Goal: Transaction & Acquisition: Subscribe to service/newsletter

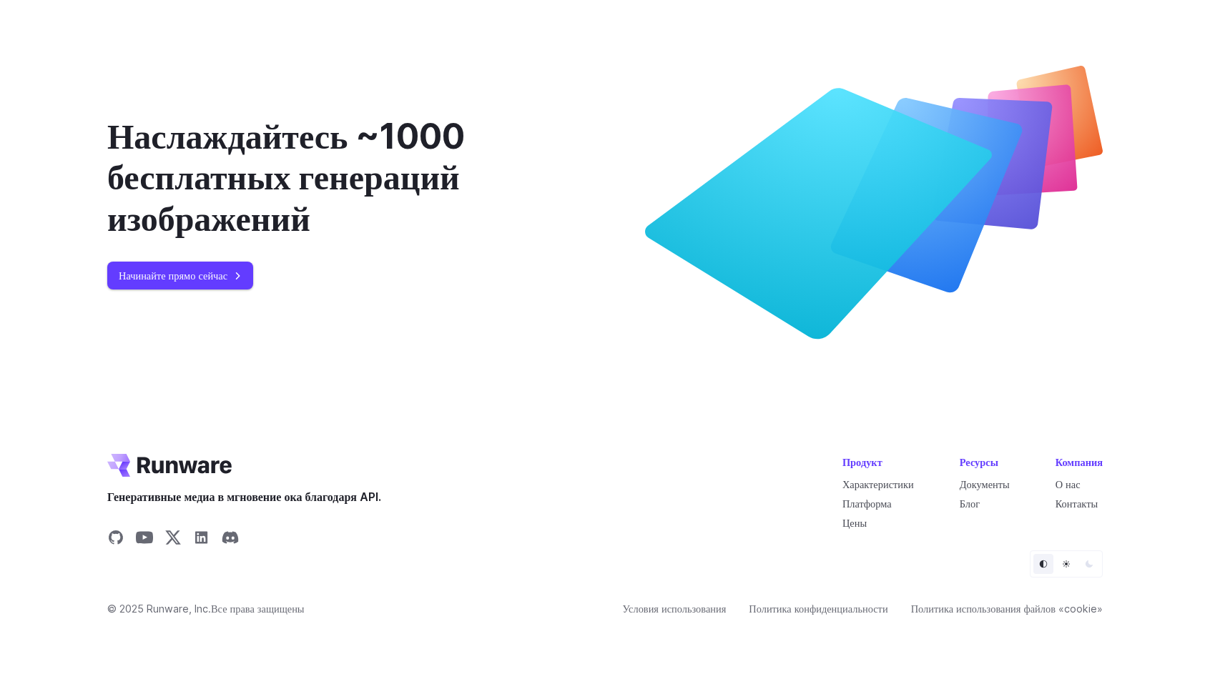
scroll to position [5746, 0]
click at [220, 276] on ya-tr-span "Начинайте прямо сейчас" at bounding box center [173, 275] width 109 height 16
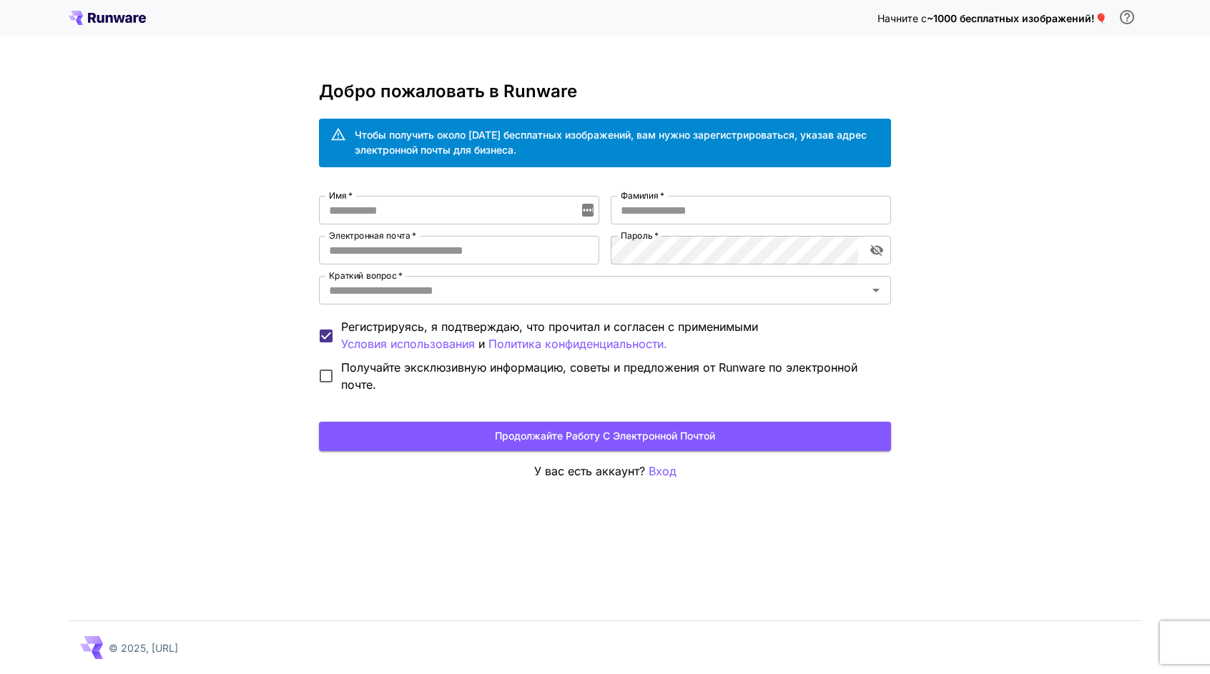
click at [109, 15] on icon at bounding box center [109, 19] width 7 height 8
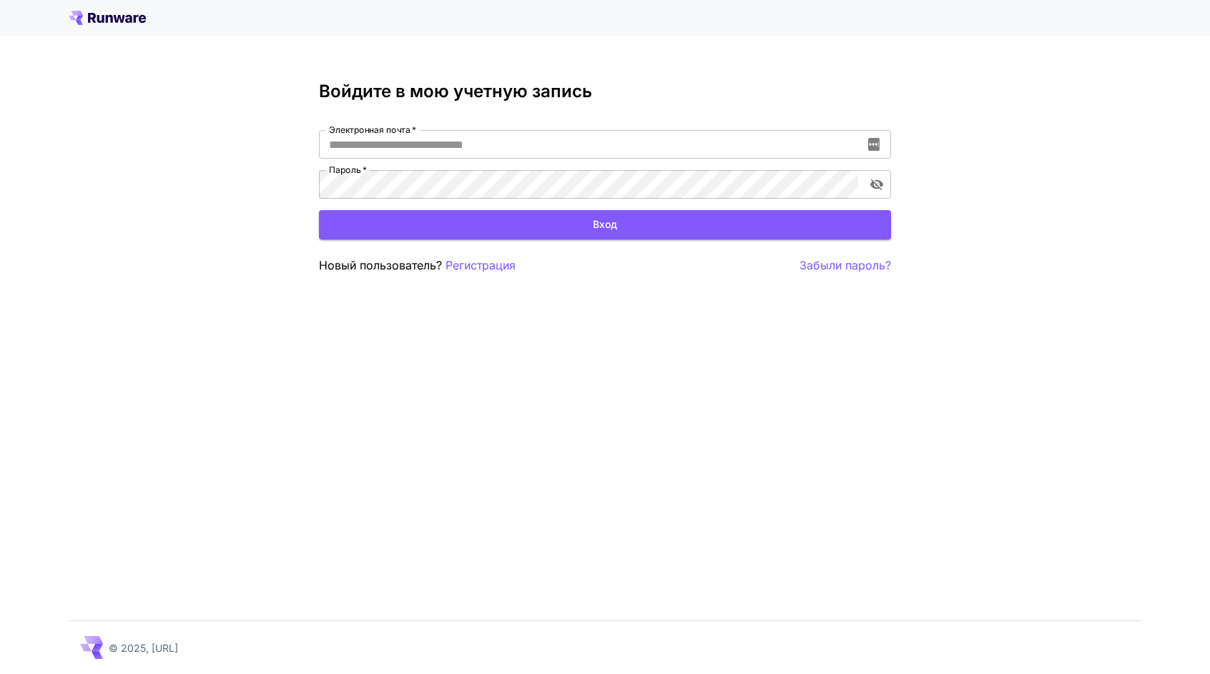
click at [114, 14] on icon at bounding box center [107, 18] width 77 height 14
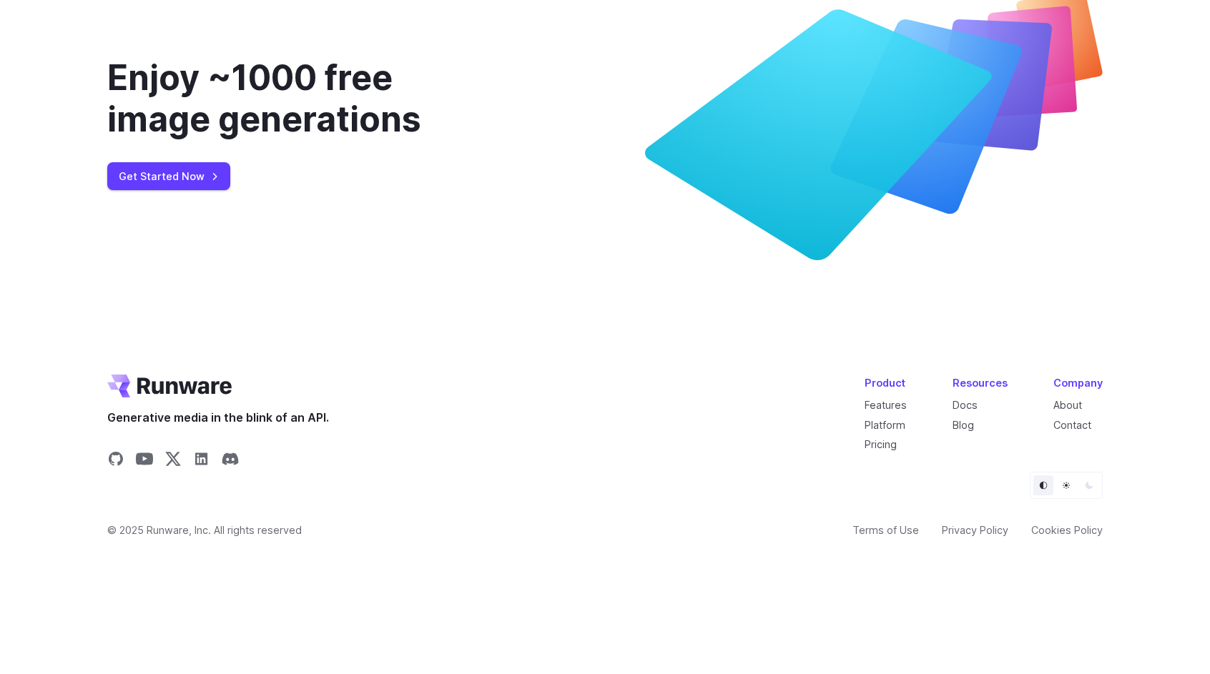
scroll to position [5600, 0]
